Goal: Check status: Check status

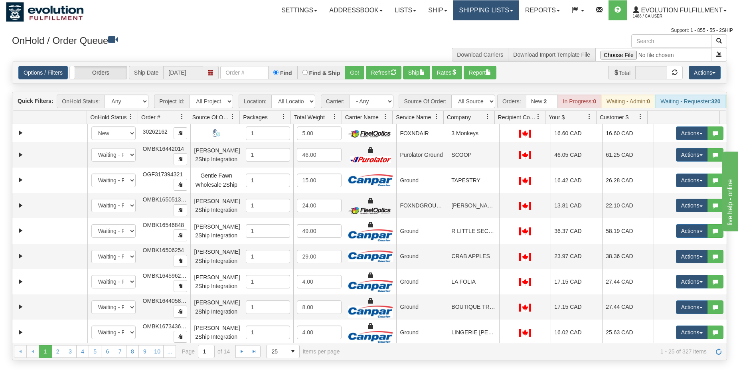
click at [468, 12] on link "Shipping lists" at bounding box center [486, 10] width 66 height 20
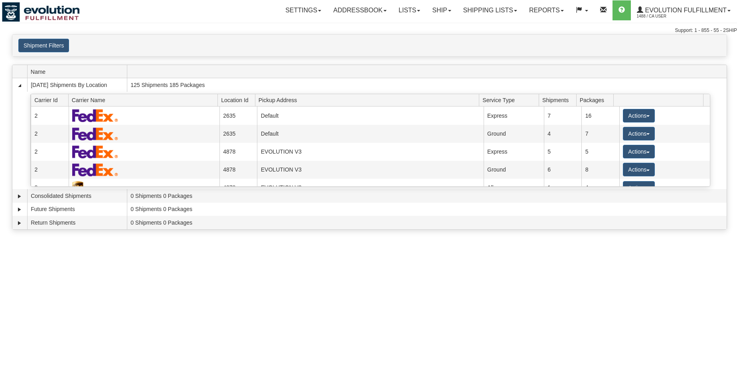
click at [47, 42] on button "Shipment Filters" at bounding box center [43, 46] width 51 height 14
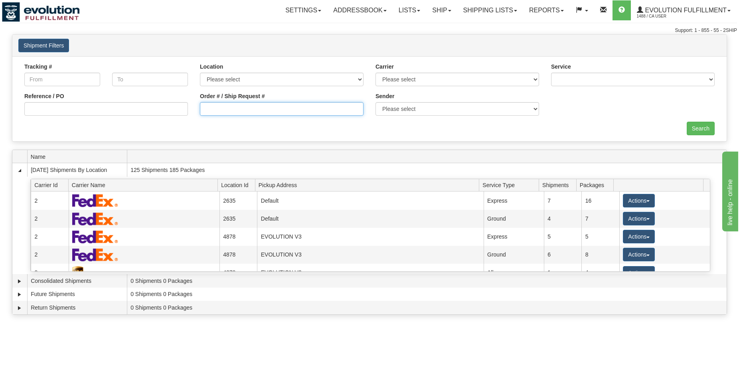
click at [215, 114] on input "Order # / Ship Request #" at bounding box center [282, 109] width 164 height 14
type input "1065"
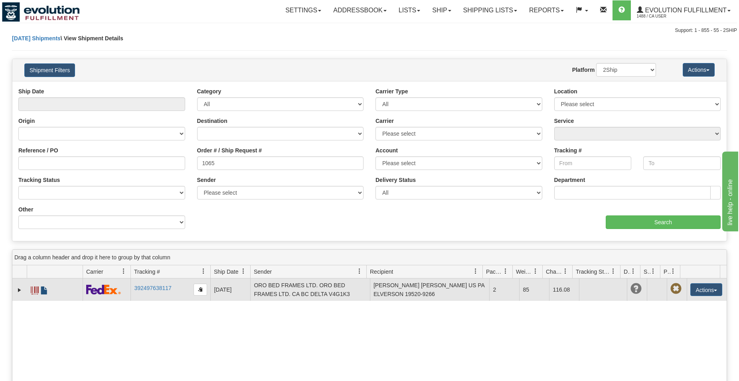
click at [45, 290] on span at bounding box center [44, 290] width 8 height 8
